Goal: Transaction & Acquisition: Purchase product/service

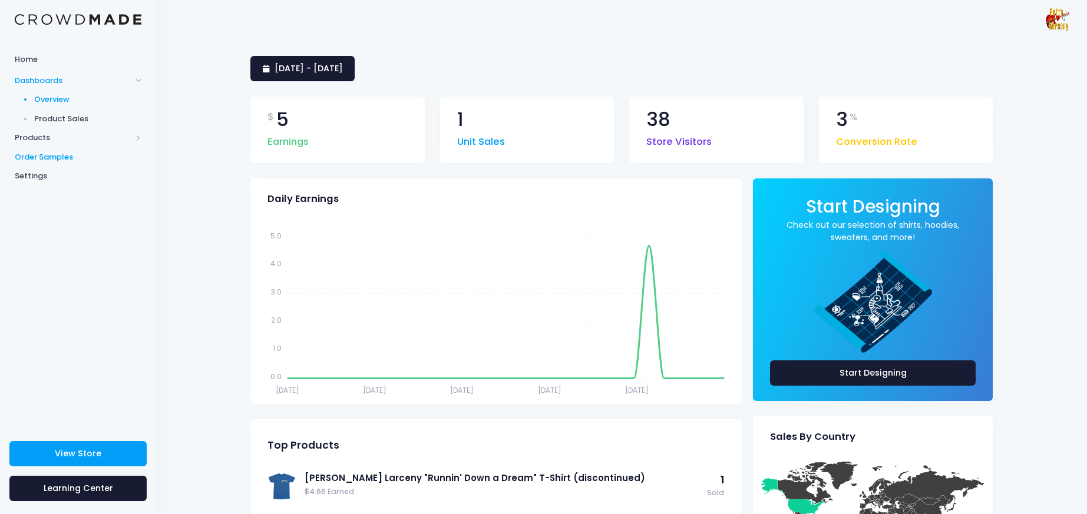
click at [54, 156] on span "Order Samples" at bounding box center [78, 157] width 127 height 12
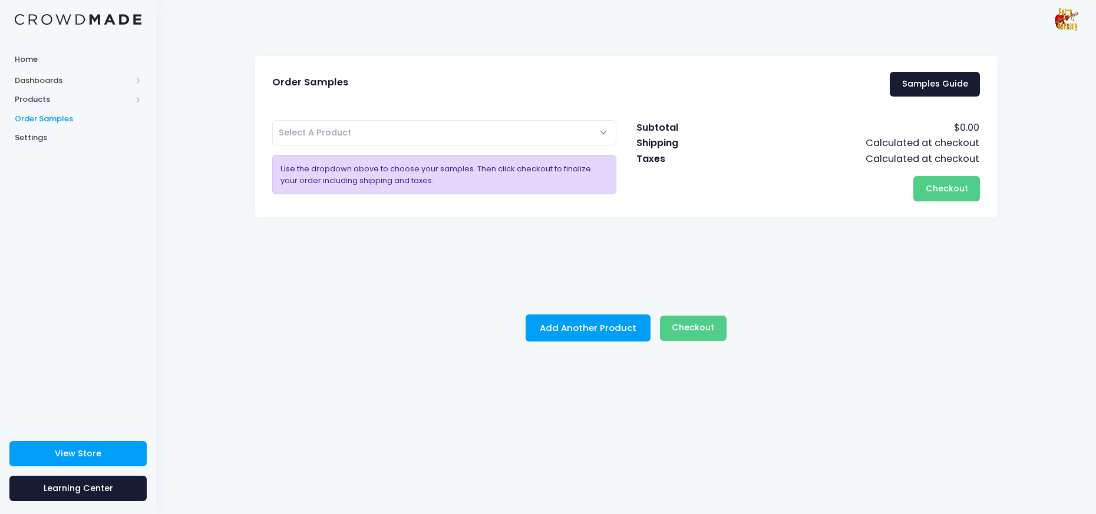
click at [575, 137] on span "Select A Product" at bounding box center [444, 132] width 345 height 25
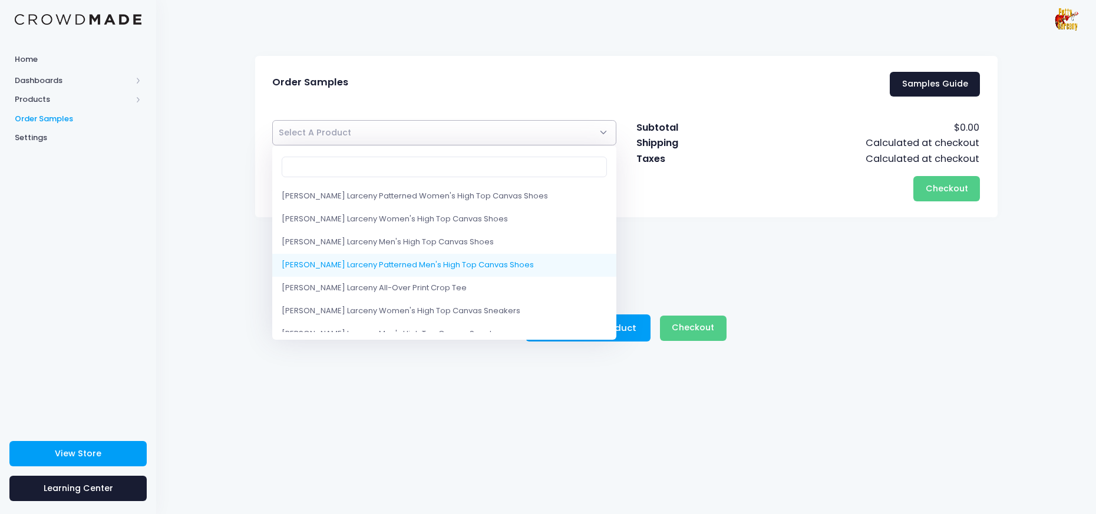
select select "10200792105234"
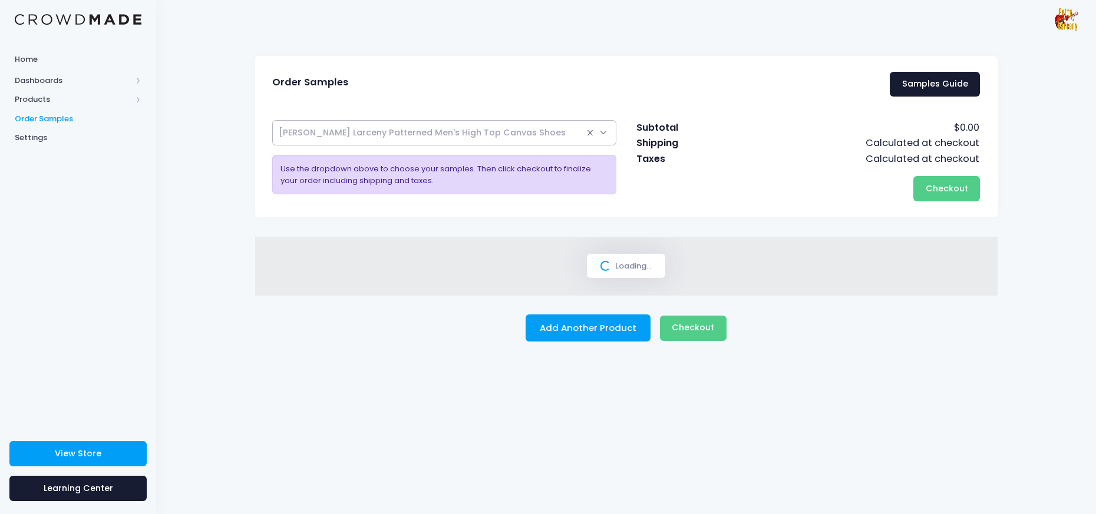
select select
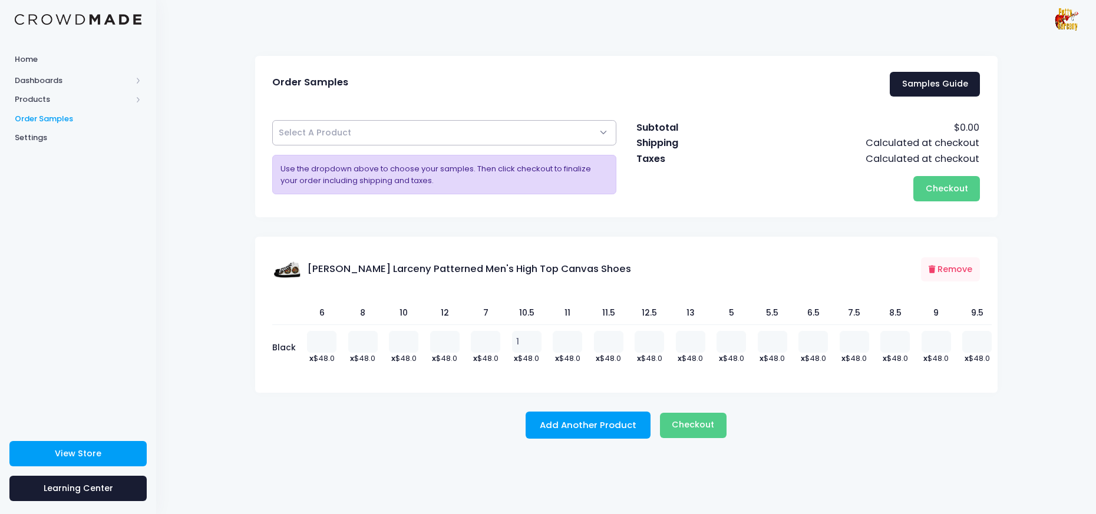
type input "1"
click at [532, 340] on input "1" at bounding box center [526, 341] width 29 height 21
click at [707, 425] on span "Checkout" at bounding box center [693, 425] width 42 height 12
